Goal: Transaction & Acquisition: Download file/media

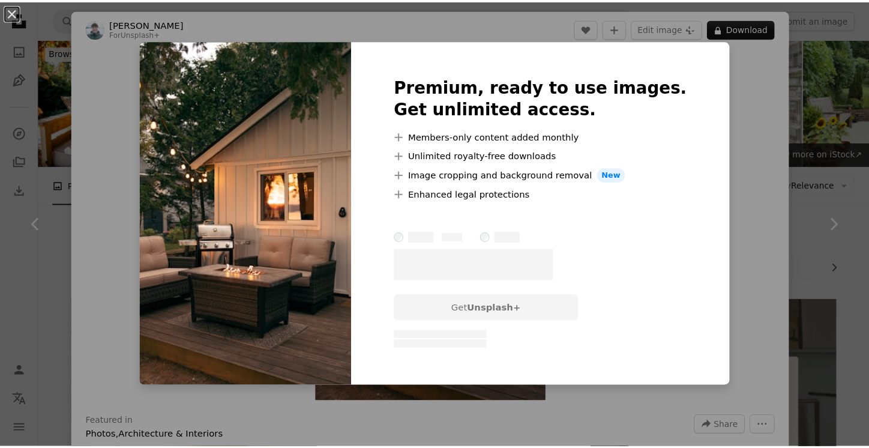
scroll to position [600, 0]
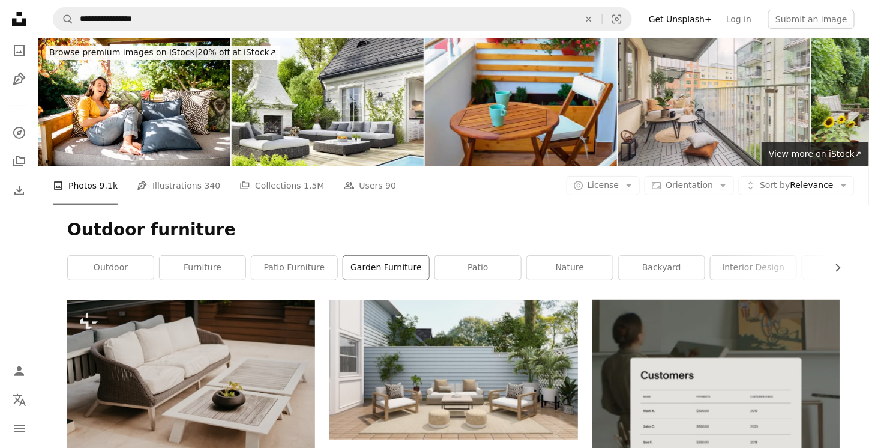
click at [375, 256] on link "garden furniture" at bounding box center [386, 268] width 86 height 24
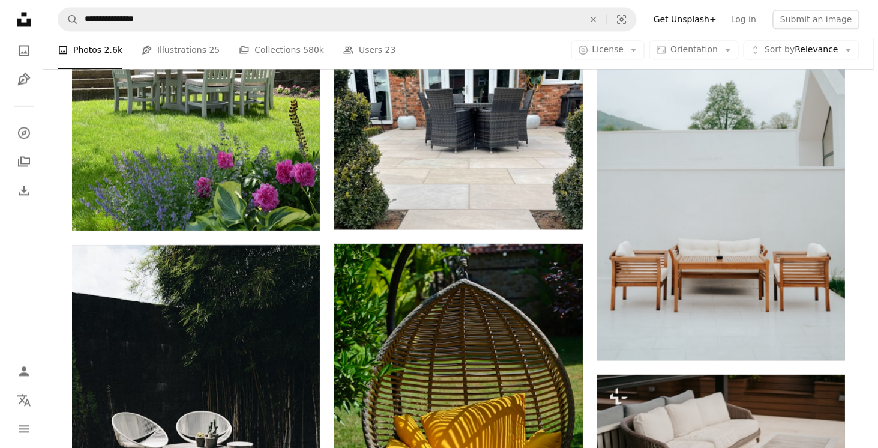
scroll to position [901, 0]
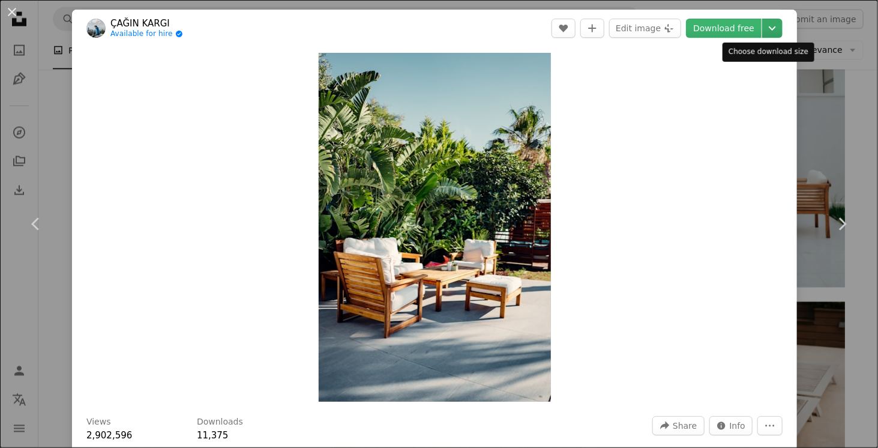
click at [767, 28] on icon "Chevron down" at bounding box center [772, 28] width 19 height 14
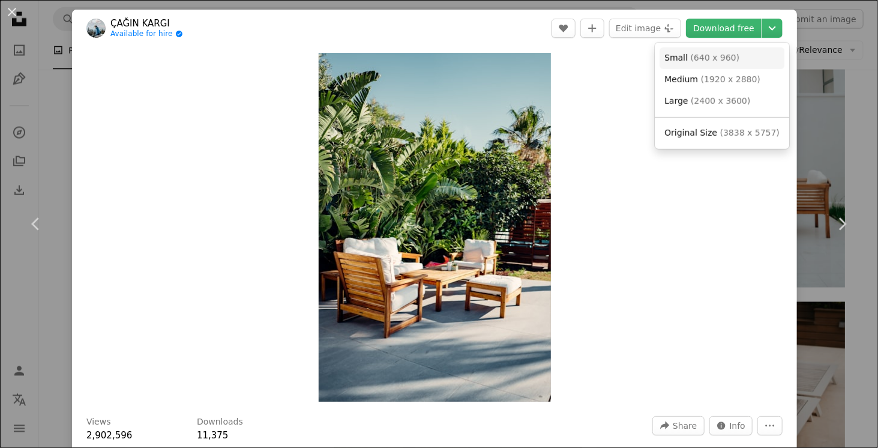
click at [683, 55] on span "Small" at bounding box center [676, 58] width 23 height 10
